Goal: Information Seeking & Learning: Learn about a topic

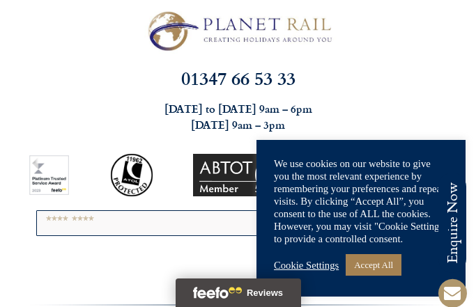
click at [389, 268] on link "Accept All" at bounding box center [373, 265] width 56 height 22
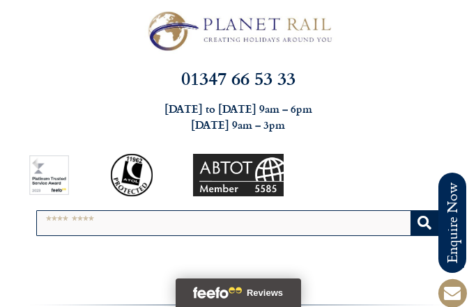
click at [60, 218] on input "Search" at bounding box center [223, 223] width 373 height 24
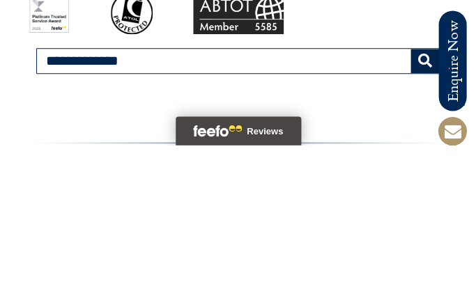
type input "**********"
click at [424, 211] on button "Search" at bounding box center [424, 223] width 29 height 24
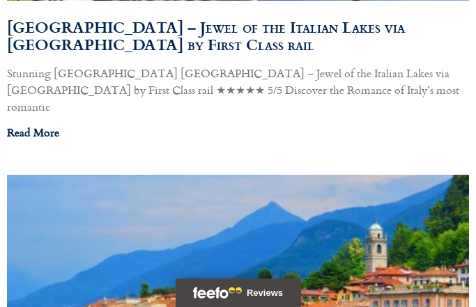
scroll to position [984, 0]
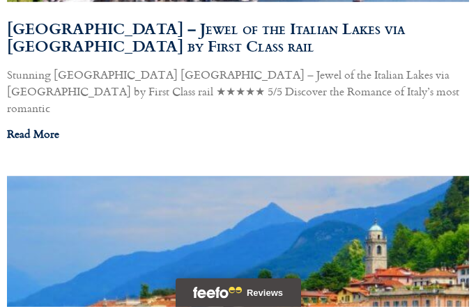
click at [56, 125] on link "Read More" at bounding box center [33, 133] width 52 height 17
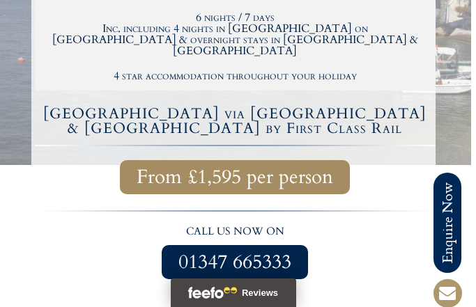
scroll to position [588, 0]
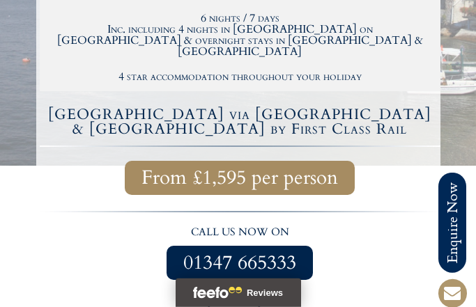
click at [318, 169] on span "From £1,595 per person" at bounding box center [239, 177] width 196 height 17
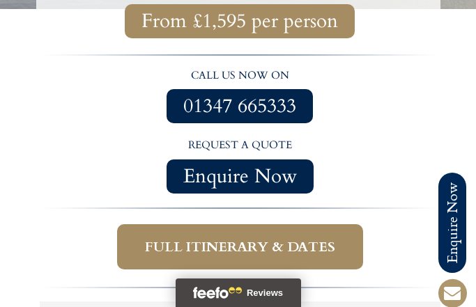
click at [302, 238] on span "Full itinerary & dates" at bounding box center [240, 246] width 190 height 17
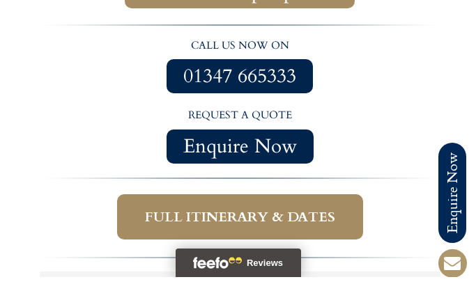
scroll to position [776, 0]
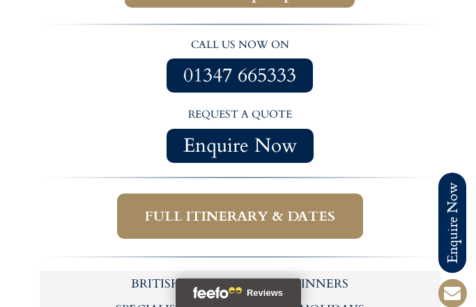
click at [311, 208] on span "Full itinerary & dates" at bounding box center [240, 216] width 190 height 17
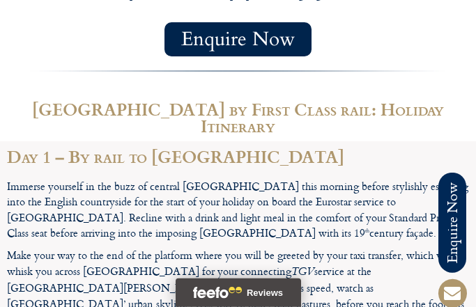
scroll to position [1978, 0]
